Goal: Task Accomplishment & Management: Use online tool/utility

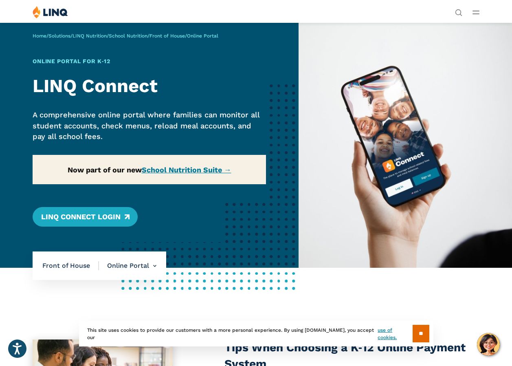
drag, startPoint x: 119, startPoint y: 241, endPoint x: 198, endPoint y: 238, distance: 78.6
click at [198, 238] on div "Home / Solutions / LINQ Nutrition / School Nutrition / Front of House / Online …" at bounding box center [149, 144] width 298 height 245
click at [92, 270] on span "Front of House" at bounding box center [70, 265] width 57 height 9
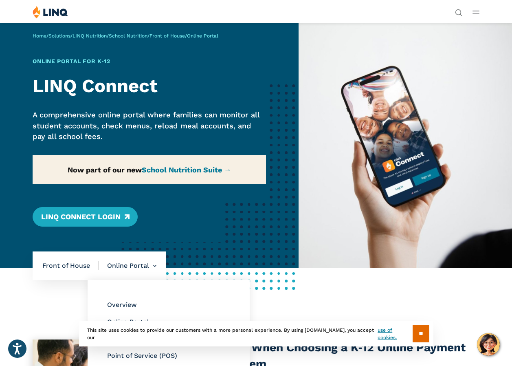
click at [136, 280] on li "Online Portal Overview Online Portal Free & Reduced Meals Point of Service (POS)" at bounding box center [127, 265] width 57 height 28
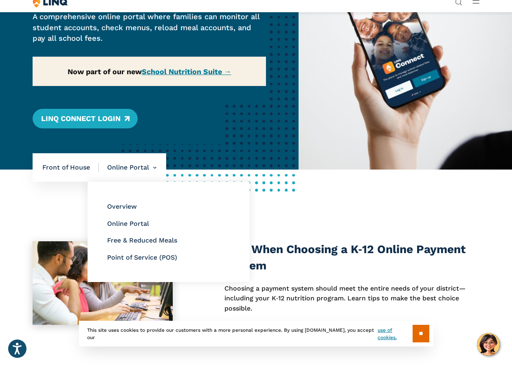
scroll to position [122, 0]
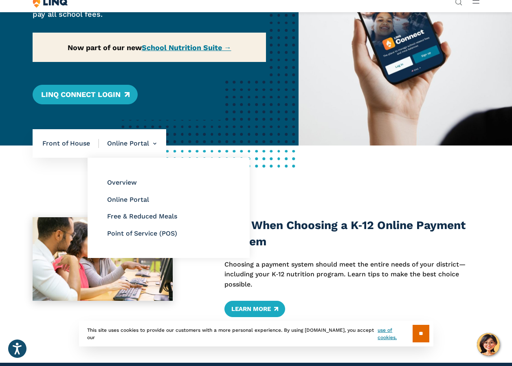
click at [156, 158] on li "Online Portal Overview Online Portal Free & Reduced Meals Point of Service (POS)" at bounding box center [127, 143] width 57 height 28
click at [155, 237] on link "Point of Service (POS)" at bounding box center [142, 233] width 70 height 8
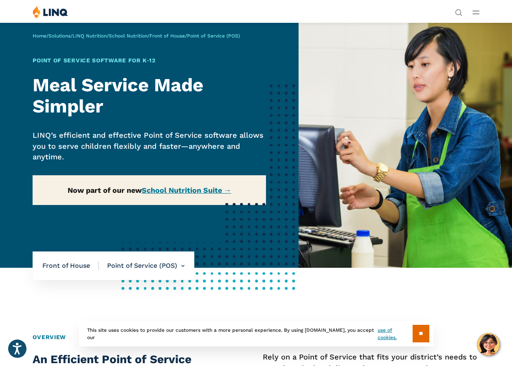
click at [171, 213] on div "Home / Solutions / LINQ Nutrition / School Nutrition / Front of House / Point o…" at bounding box center [149, 144] width 298 height 245
click at [194, 214] on div "Home / Solutions / LINQ Nutrition / School Nutrition / Front of House / Point o…" at bounding box center [149, 144] width 298 height 245
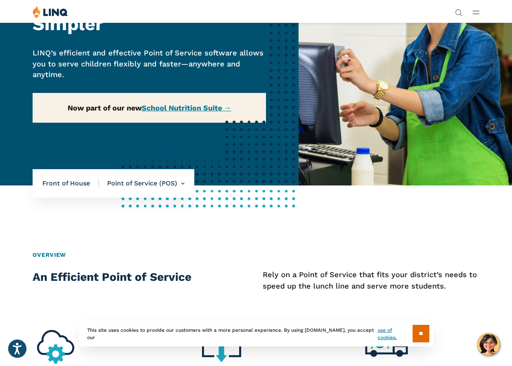
scroll to position [81, 0]
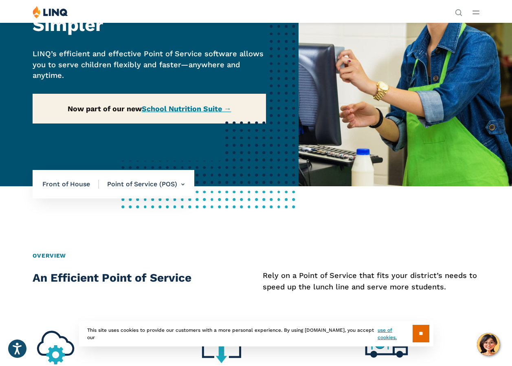
click at [172, 132] on div "Home / Solutions / LINQ Nutrition / School Nutrition / Front of House / Point o…" at bounding box center [149, 63] width 298 height 245
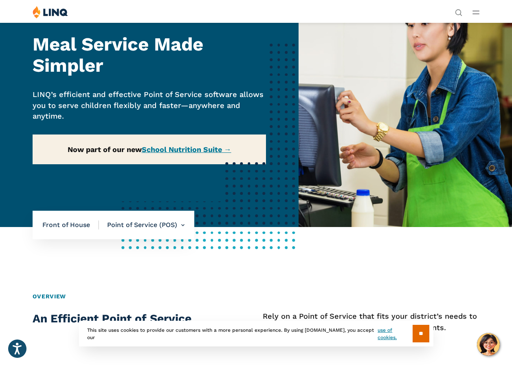
scroll to position [0, 0]
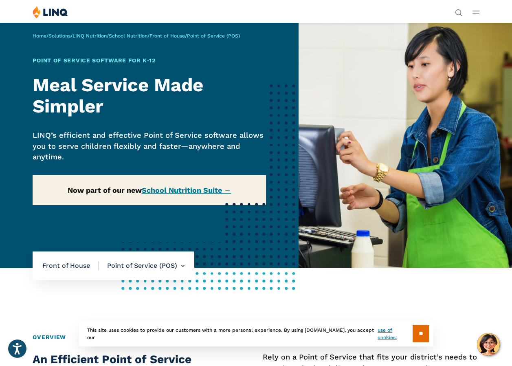
click at [383, 147] on link "Login" at bounding box center [397, 150] width 28 height 7
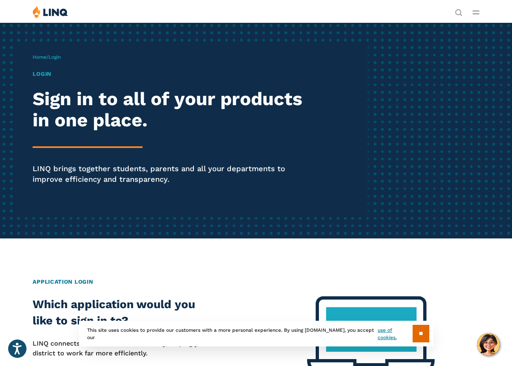
click at [53, 78] on h1 "Login" at bounding box center [173, 74] width 281 height 9
click at [412, 337] on input "**" at bounding box center [420, 333] width 17 height 18
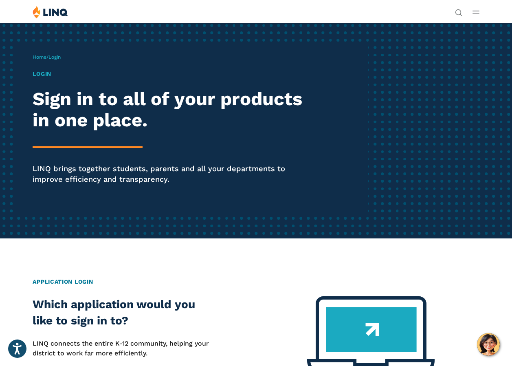
click at [52, 78] on h1 "Login" at bounding box center [173, 74] width 281 height 9
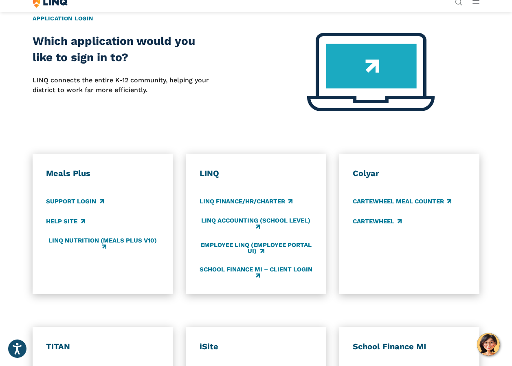
scroll to position [283, 0]
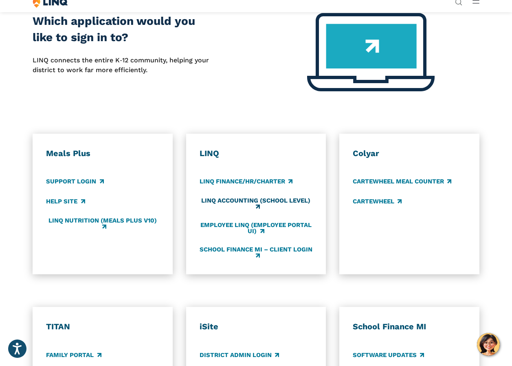
click at [255, 210] on link "LINQ Accounting (school level)" at bounding box center [255, 203] width 113 height 13
click at [246, 235] on link "Employee LINQ (Employee Portal UI)" at bounding box center [255, 227] width 113 height 13
click at [90, 186] on link "Support Login" at bounding box center [74, 181] width 57 height 9
click at [85, 230] on link "LINQ Nutrition (Meals Plus v10)" at bounding box center [102, 223] width 113 height 13
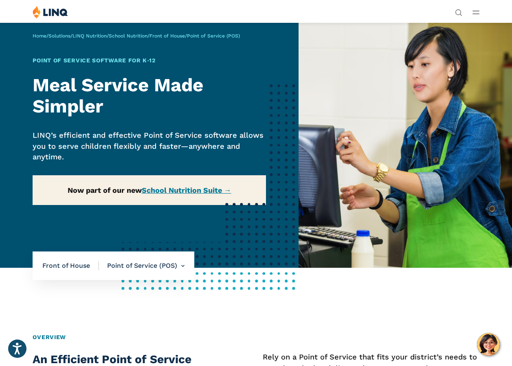
click at [383, 147] on link "Login" at bounding box center [397, 150] width 28 height 7
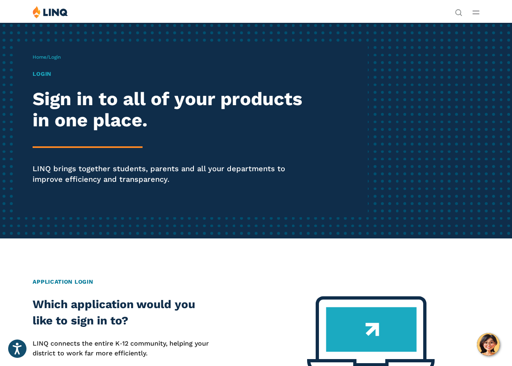
click at [53, 78] on h1 "Login" at bounding box center [173, 74] width 281 height 9
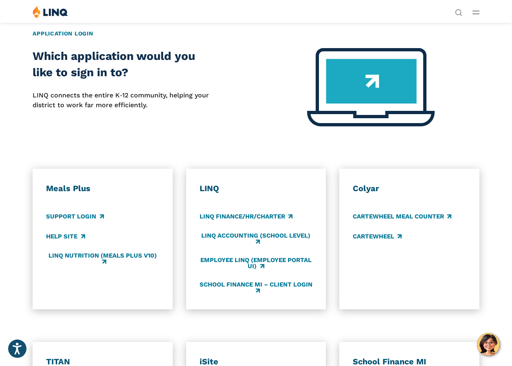
scroll to position [244, 0]
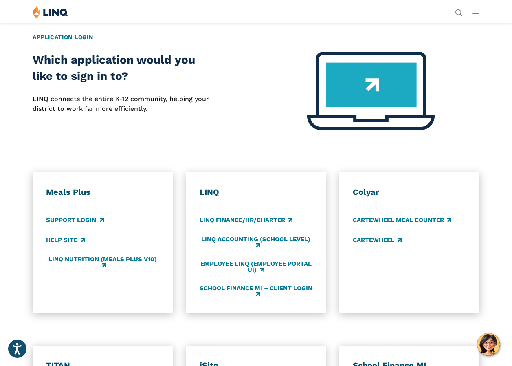
click at [295, 140] on div at bounding box center [371, 96] width 217 height 88
click at [151, 114] on p "LINQ connects the entire K‑12 community, helping your district to work far more…" at bounding box center [122, 104] width 178 height 20
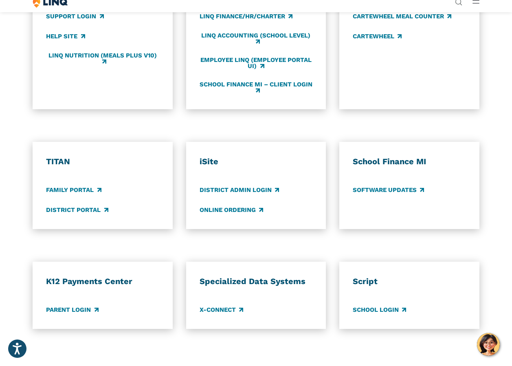
scroll to position [488, 0]
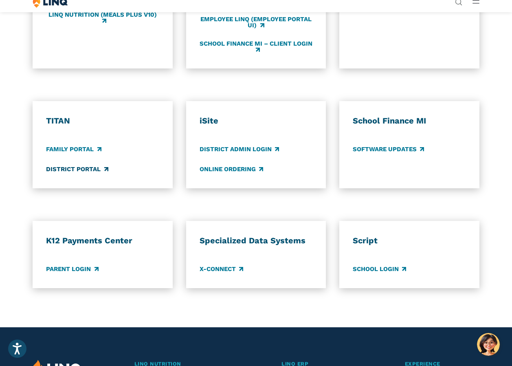
click at [96, 173] on link "District Portal" at bounding box center [77, 168] width 62 height 9
